Goal: Task Accomplishment & Management: Use online tool/utility

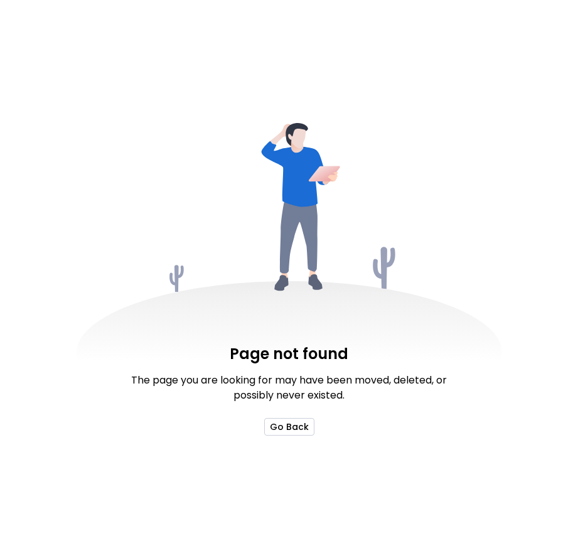
click at [277, 432] on button "Go Back" at bounding box center [289, 427] width 50 height 18
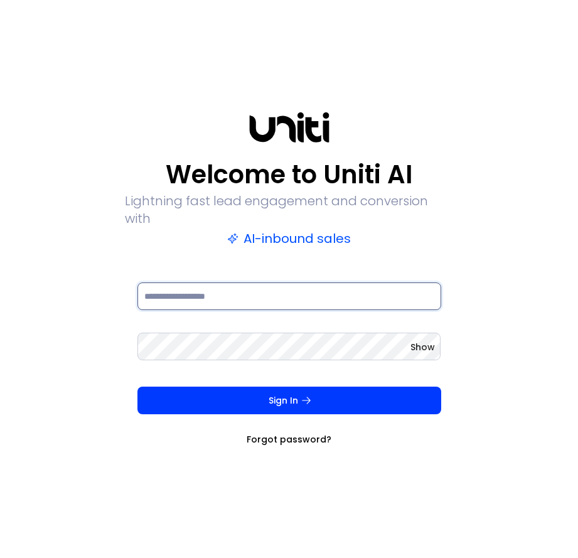
type input "**********"
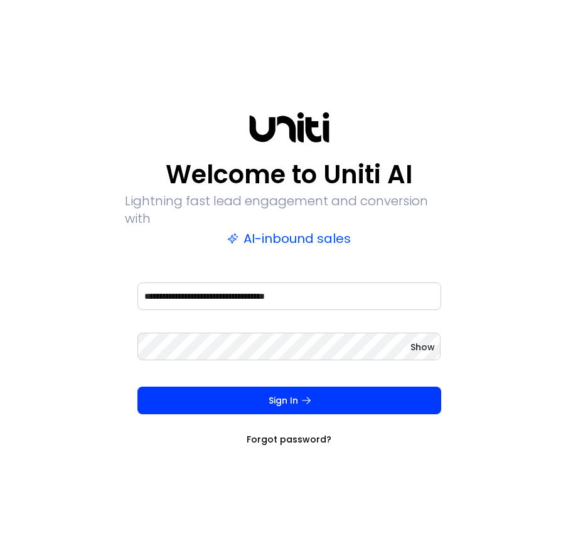
click at [276, 366] on div "Show" at bounding box center [289, 355] width 304 height 50
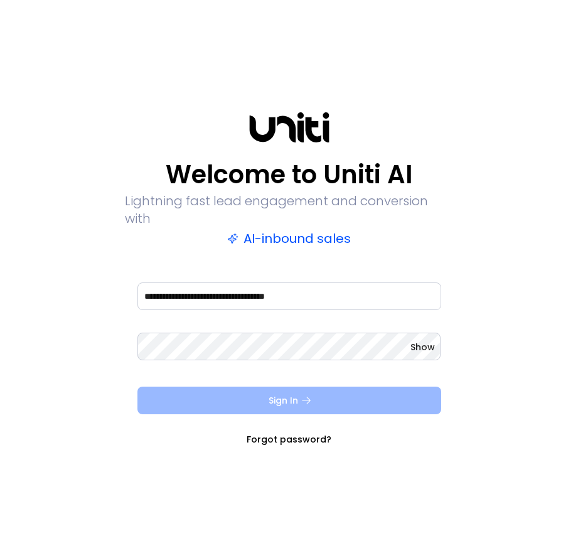
click at [276, 393] on button "Sign In" at bounding box center [289, 401] width 304 height 28
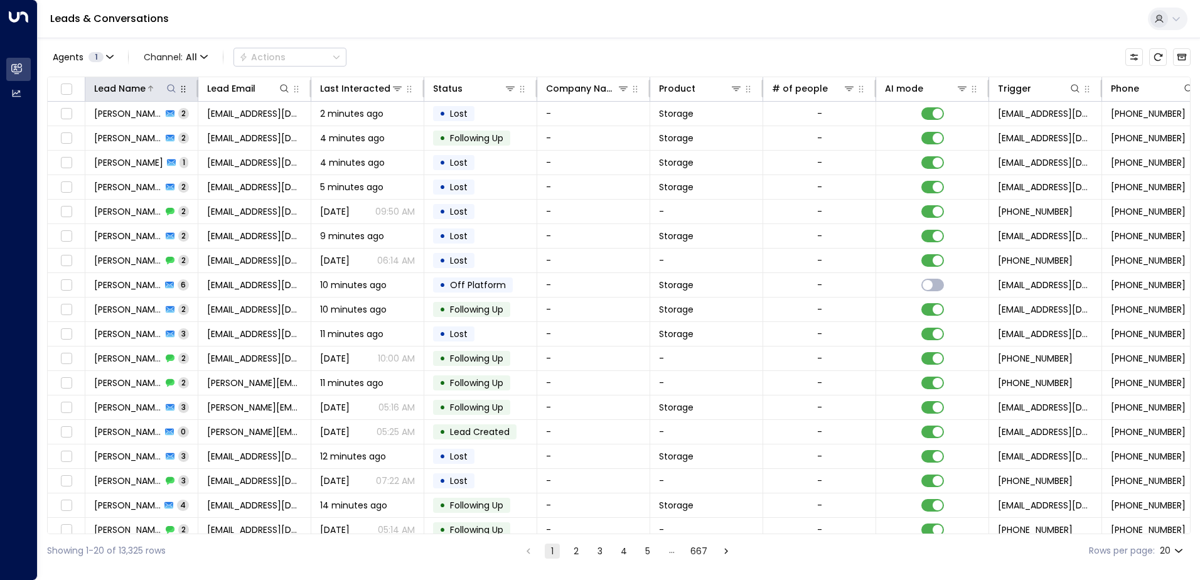
click at [166, 94] on button at bounding box center [171, 88] width 13 height 13
click at [180, 139] on input "text" at bounding box center [171, 133] width 173 height 23
type input "*"
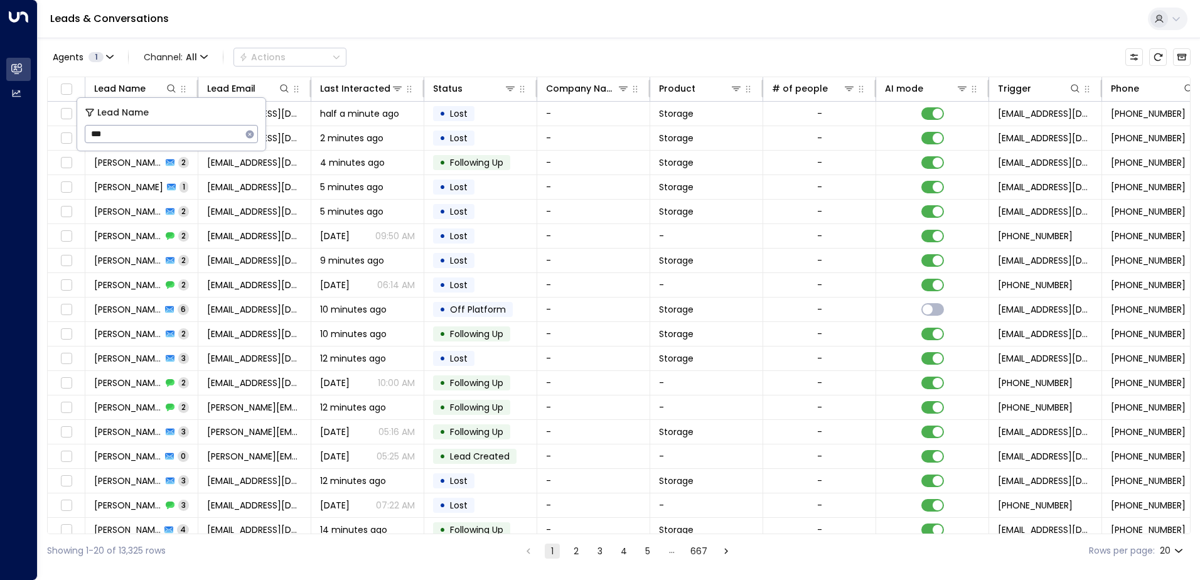
type input "***"
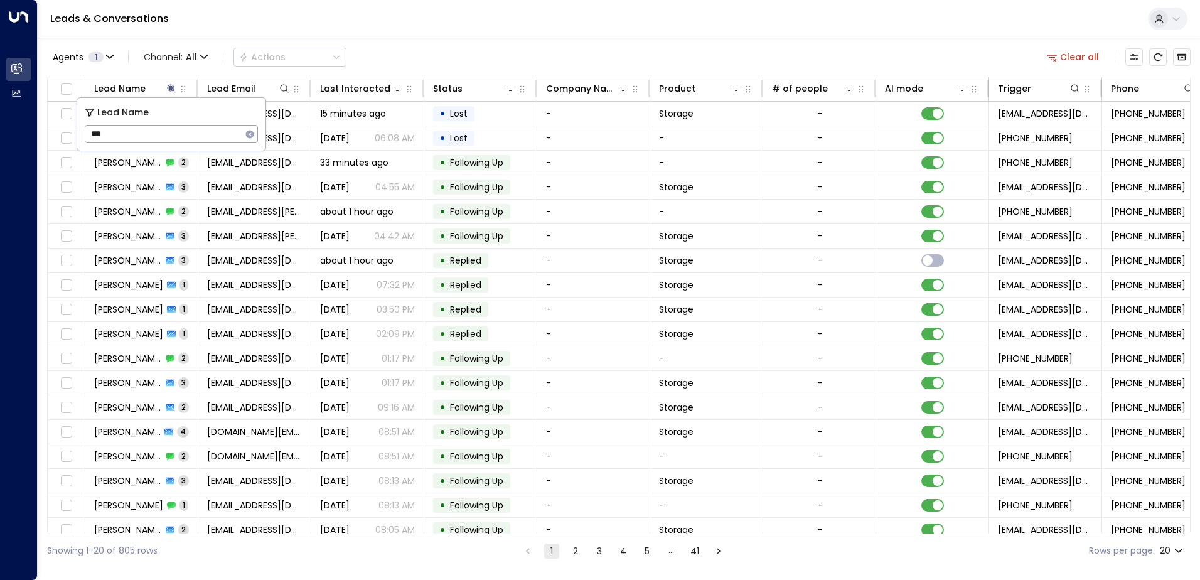
click at [490, 43] on div "Agents 1 Channel: All Actions Clear all Lead Name Lead Email Last Interacted St…" at bounding box center [619, 303] width 1144 height 530
click at [170, 89] on icon at bounding box center [171, 88] width 8 height 8
type input "*"
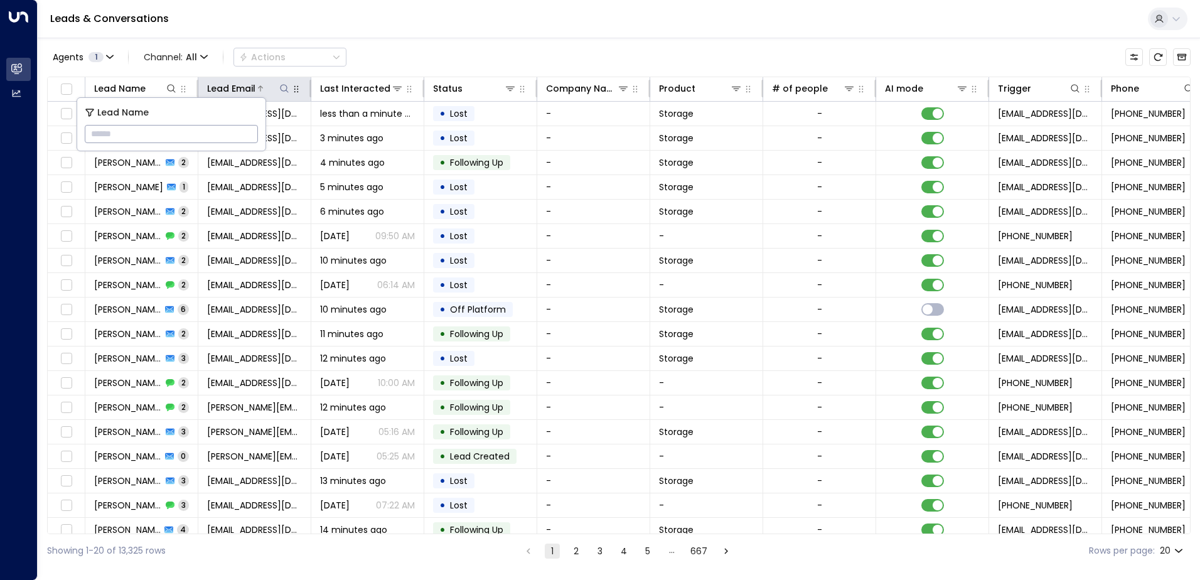
click at [281, 94] on button at bounding box center [284, 88] width 13 height 13
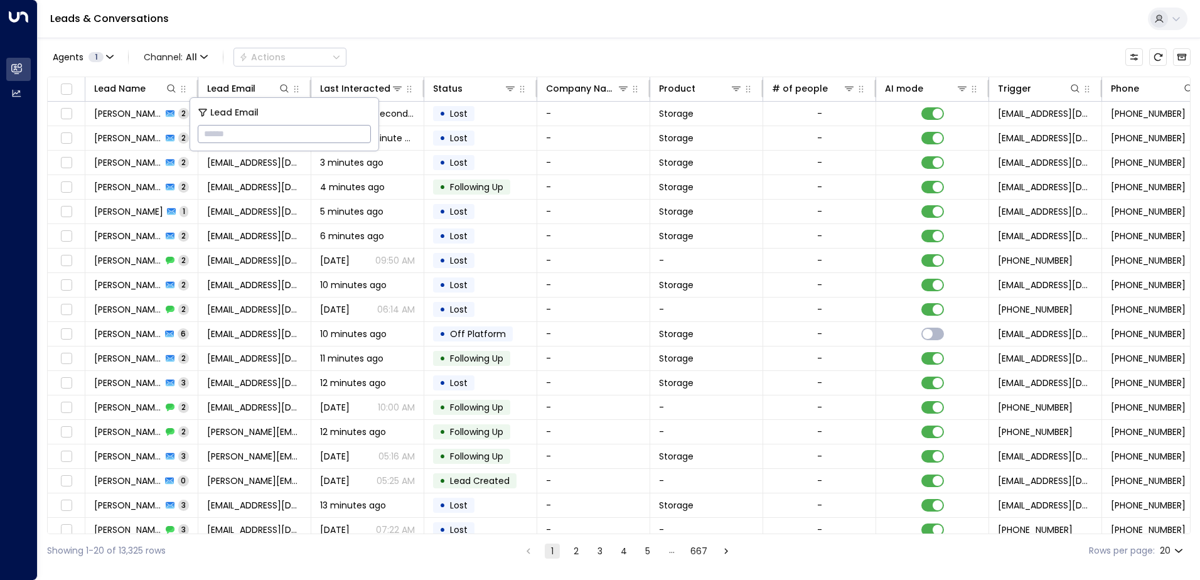
click at [252, 141] on input "text" at bounding box center [284, 133] width 173 height 23
type input "**********"
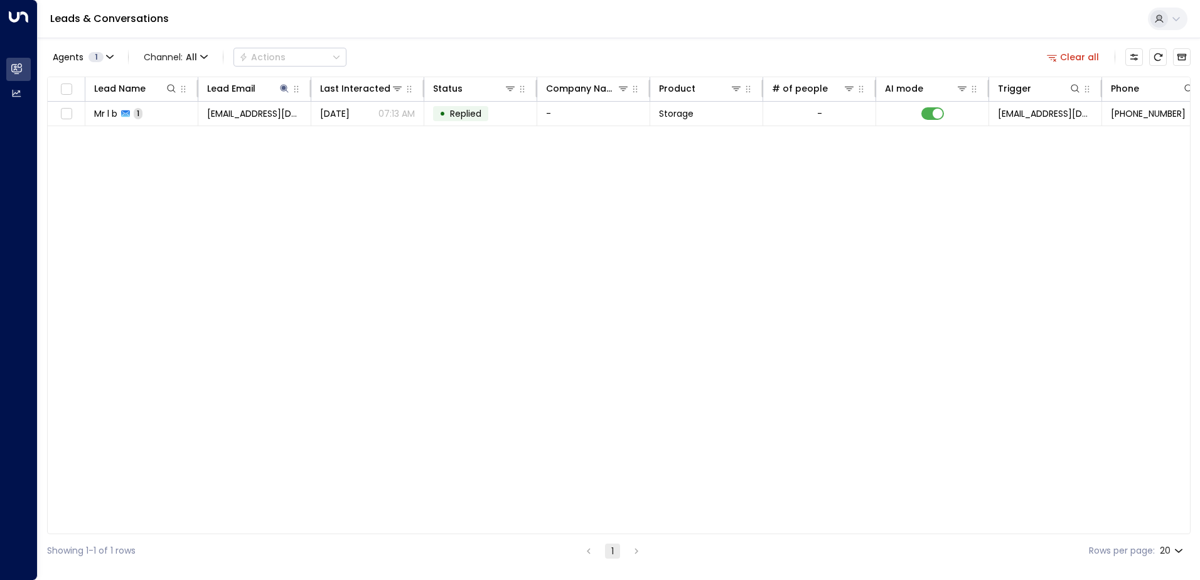
click at [432, 128] on div "Lead Name Lead Email Last Interacted Status Company Name Product # of people AI…" at bounding box center [619, 306] width 1144 height 458
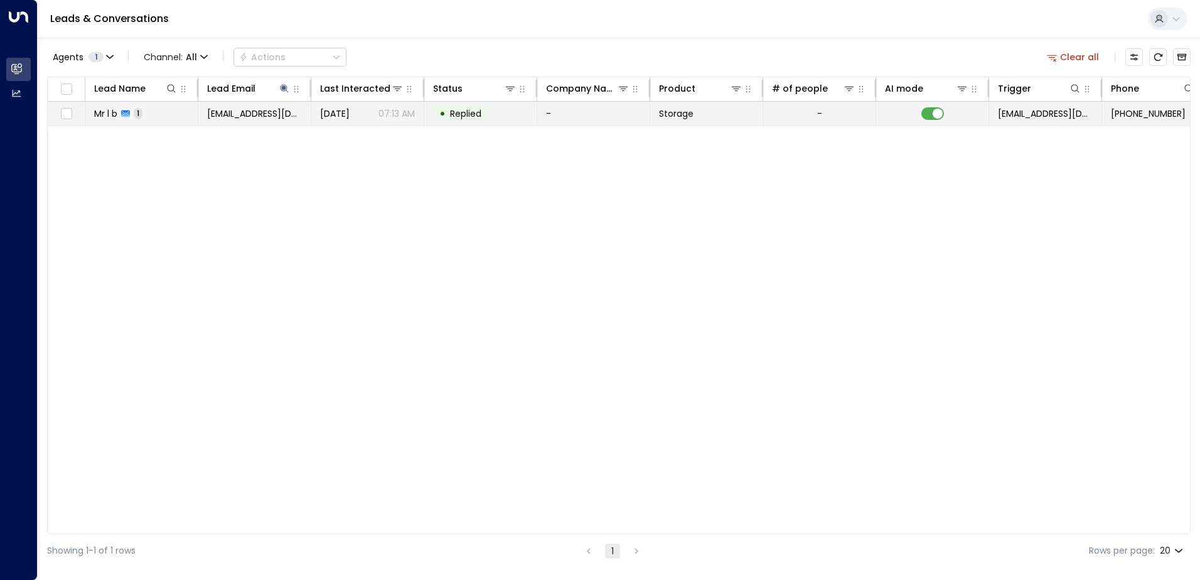
click at [443, 121] on div "•" at bounding box center [442, 113] width 6 height 21
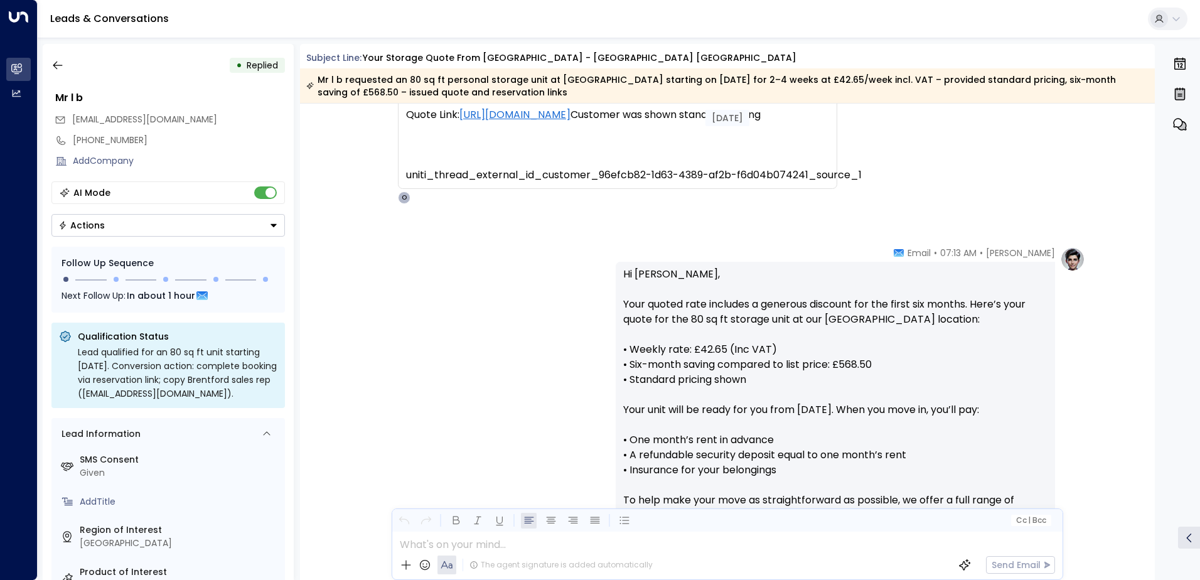
scroll to position [568, 0]
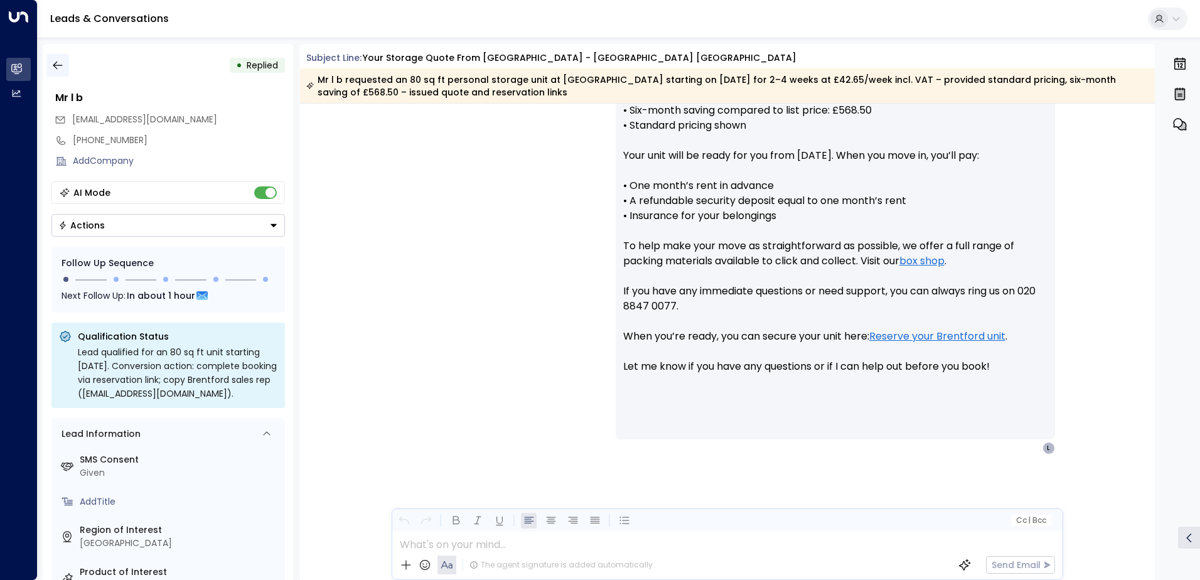
click at [51, 72] on button "button" at bounding box center [57, 65] width 23 height 23
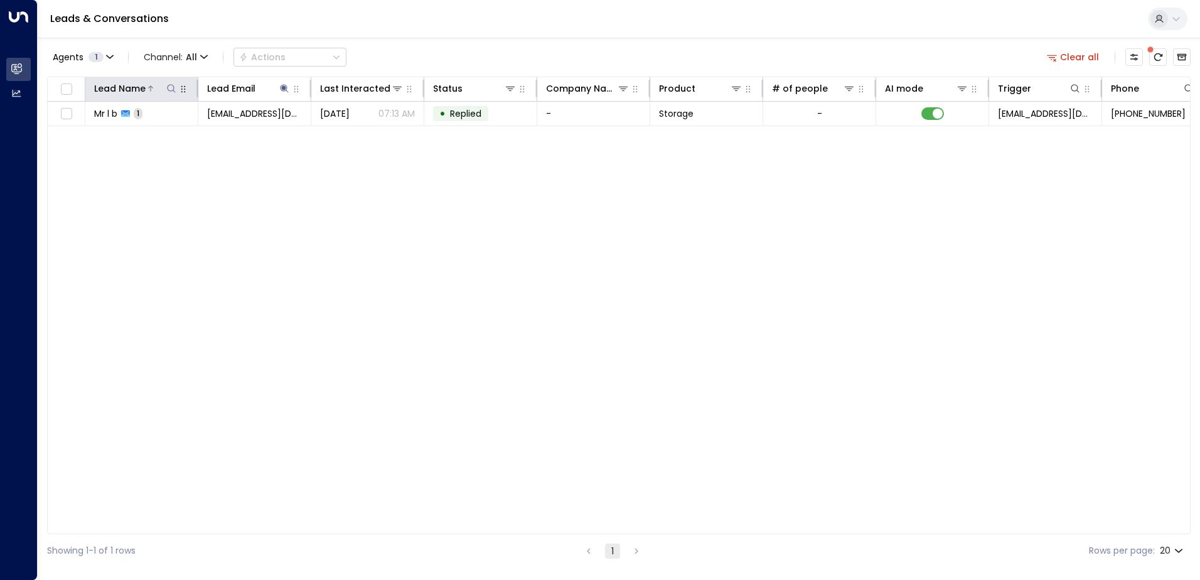
click at [172, 92] on icon at bounding box center [171, 88] width 10 height 10
click at [284, 93] on icon at bounding box center [284, 88] width 10 height 10
click at [364, 136] on icon "button" at bounding box center [363, 134] width 8 height 8
click at [171, 92] on icon at bounding box center [171, 88] width 10 height 10
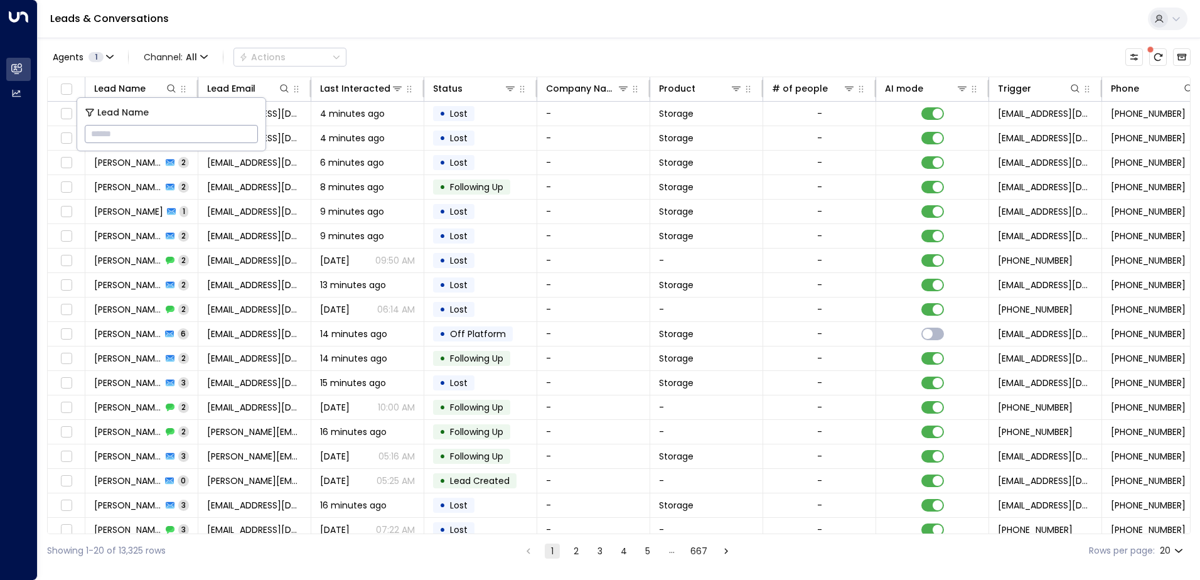
click at [189, 129] on input "text" at bounding box center [171, 133] width 173 height 23
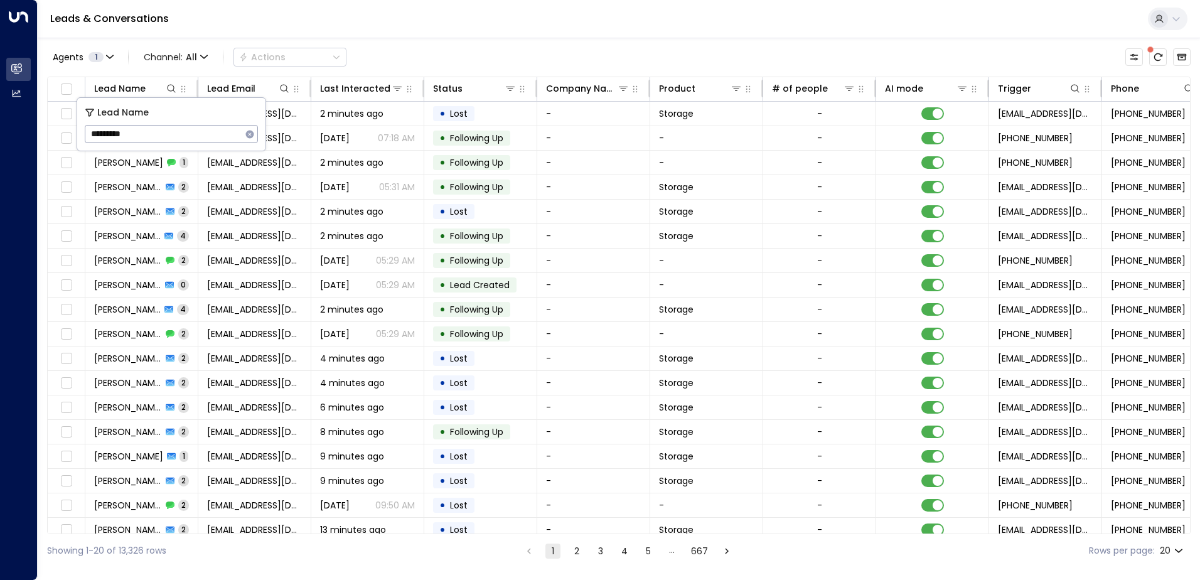
type input "*********"
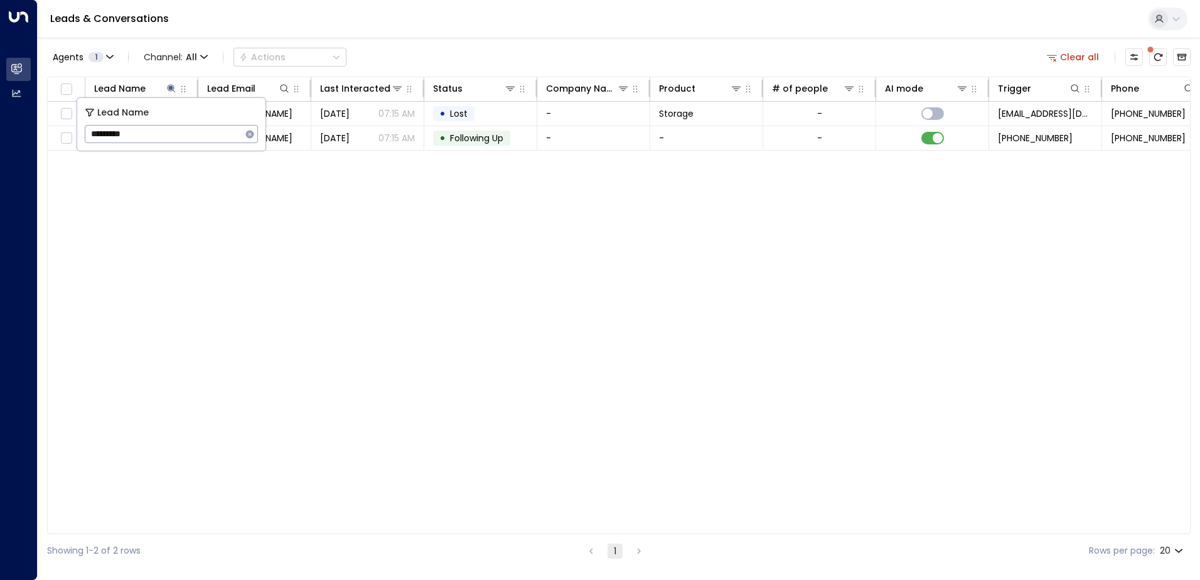
click at [299, 201] on div "Lead Name Lead Email Last Interacted Status Company Name Product # of people AI…" at bounding box center [619, 306] width 1144 height 458
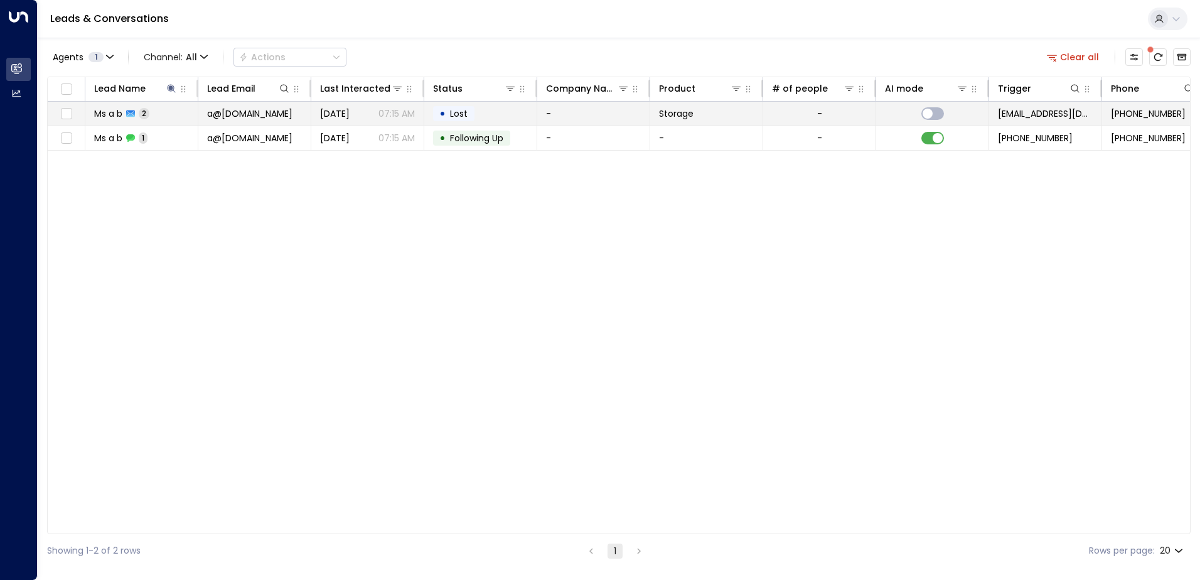
click at [306, 112] on td "a@[DOMAIN_NAME]" at bounding box center [254, 114] width 113 height 24
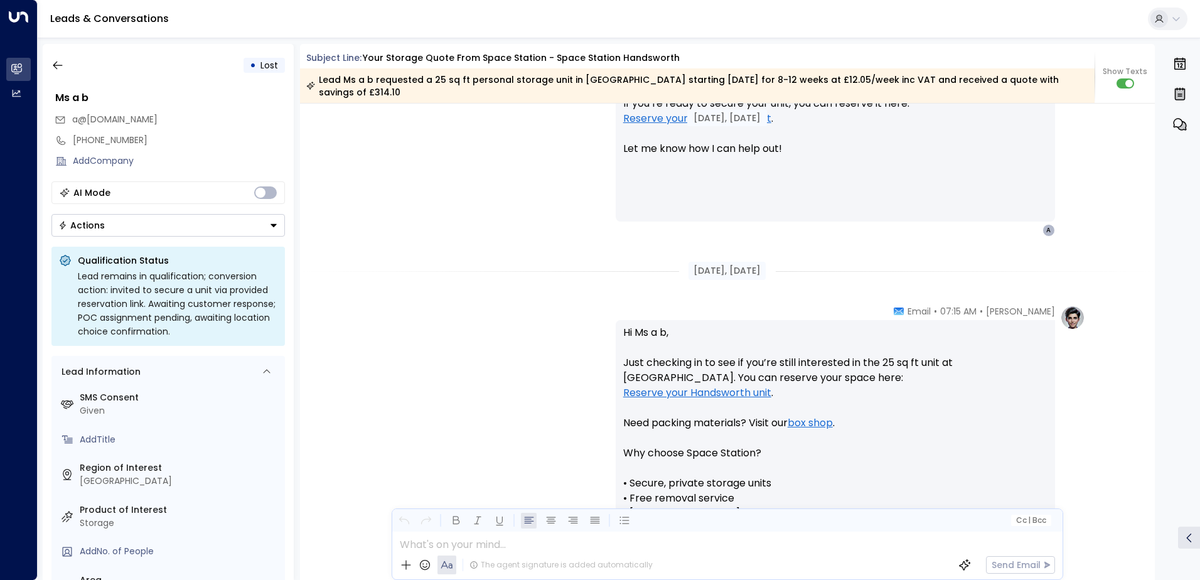
scroll to position [1216, 0]
